Goal: Find contact information: Obtain details needed to contact an individual or organization

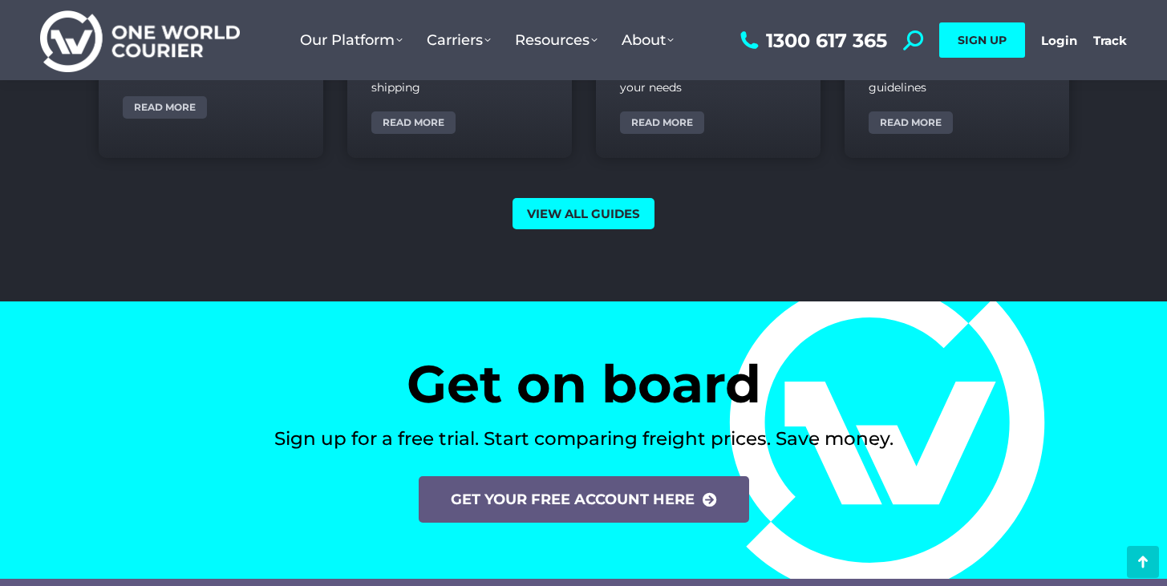
scroll to position [6678, 0]
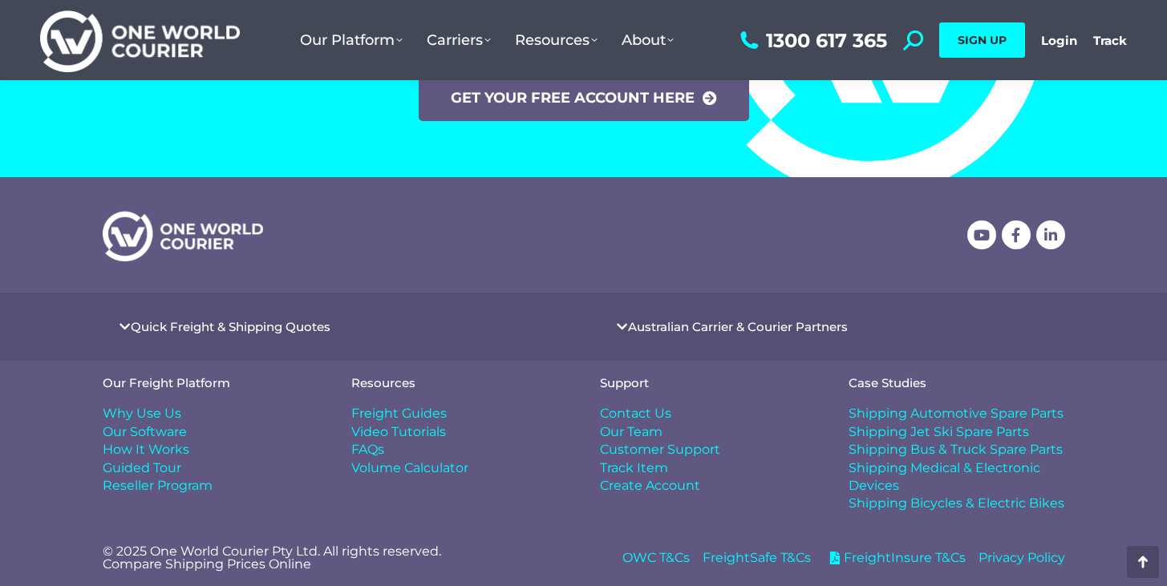
click at [649, 415] on span "Contact Us" at bounding box center [635, 414] width 71 height 18
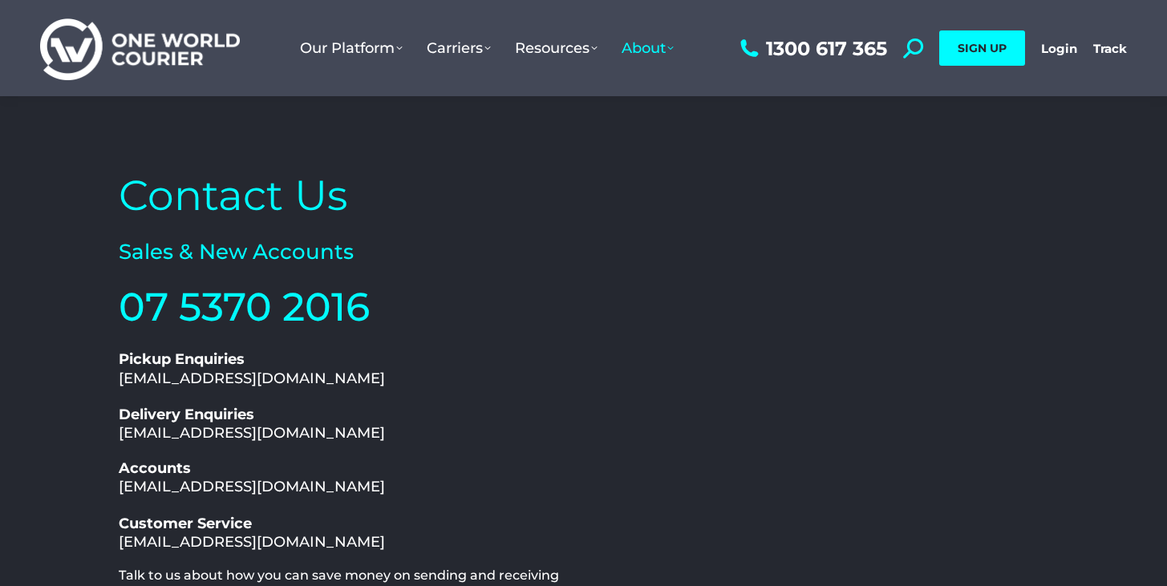
click at [312, 483] on link "Accounts accounts@oneworldcourier.com.au" at bounding box center [252, 477] width 266 height 36
drag, startPoint x: 389, startPoint y: 491, endPoint x: 118, endPoint y: 484, distance: 271.1
click at [119, 484] on h2 "Accounts accounts@oneworldcourier.com.au" at bounding box center [347, 478] width 457 height 38
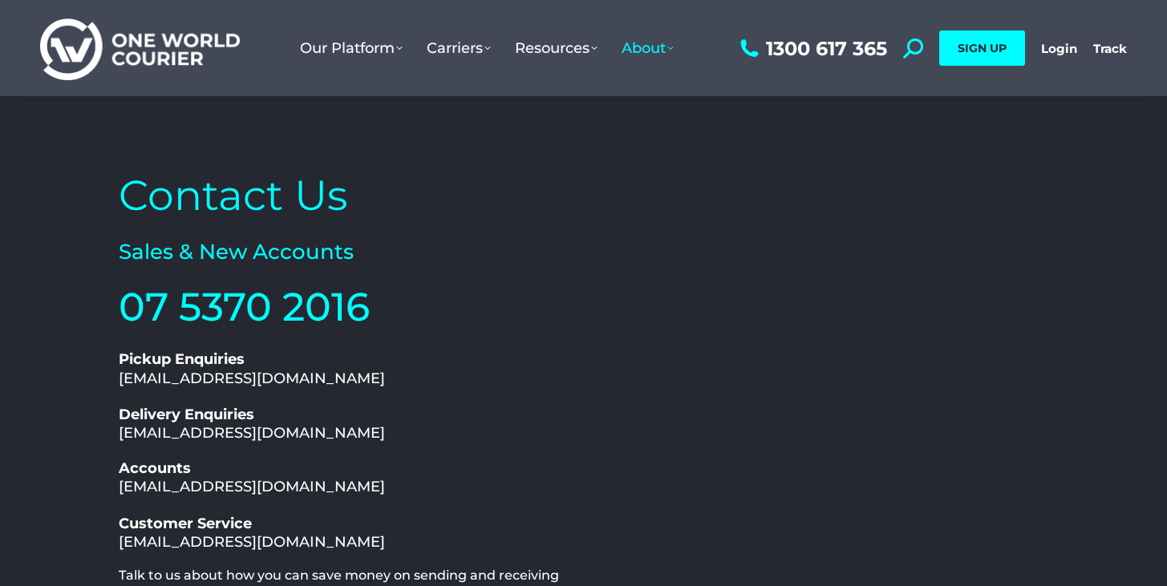
copy link "accounts@oneworldcourier.com.au"
click at [224, 549] on link "Customer Service support@oneworldcourier.com.au" at bounding box center [252, 533] width 266 height 36
drag, startPoint x: 381, startPoint y: 538, endPoint x: 110, endPoint y: 537, distance: 271.0
click at [111, 537] on div "Contact Us Sales & New Accounts 07 5370 2016 1300 617 365 Pickup Enquiries pick…" at bounding box center [347, 491] width 473 height 662
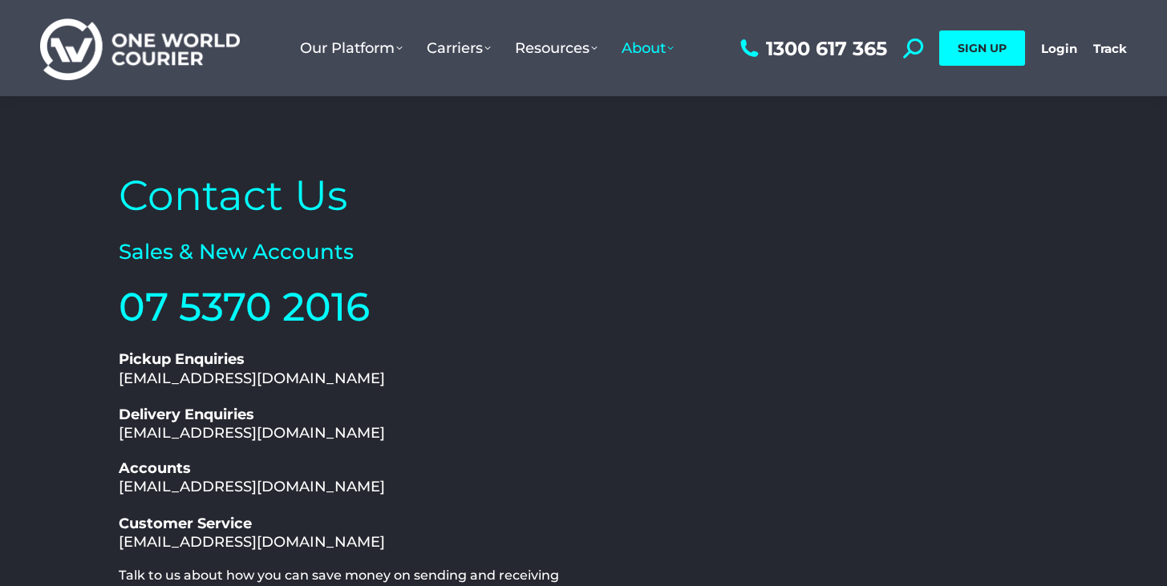
copy link "support@oneworldcourier.com.au"
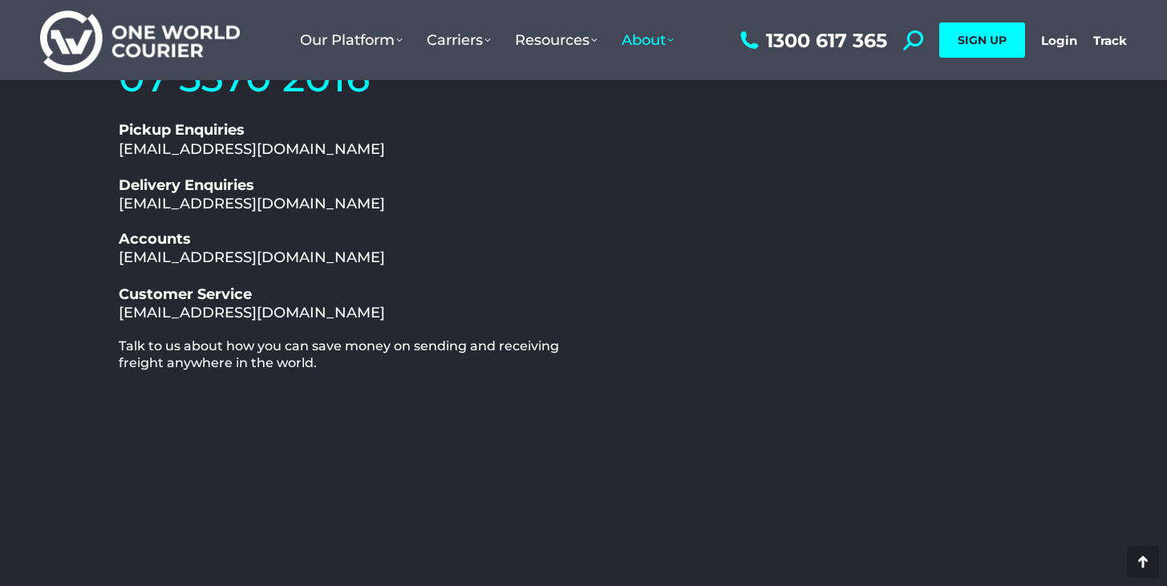
scroll to position [229, 0]
